Goal: Information Seeking & Learning: Learn about a topic

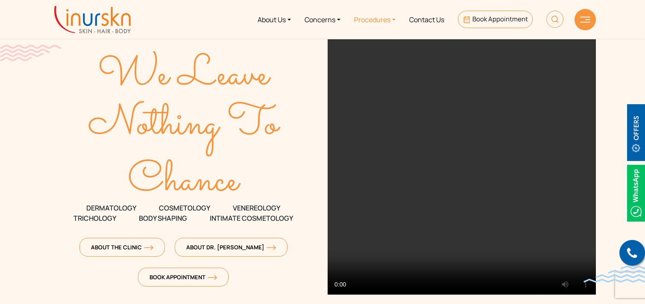
click at [385, 26] on link "Procedures" at bounding box center [374, 19] width 55 height 32
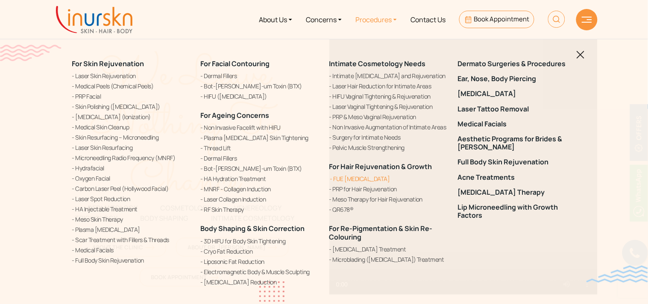
click at [368, 179] on link "FUE [MEDICAL_DATA]" at bounding box center [389, 178] width 118 height 9
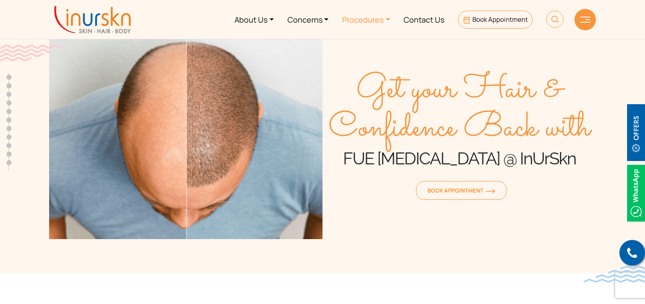
click at [356, 21] on link "Procedures" at bounding box center [367, 19] width 62 height 32
